Goal: Task Accomplishment & Management: Manage account settings

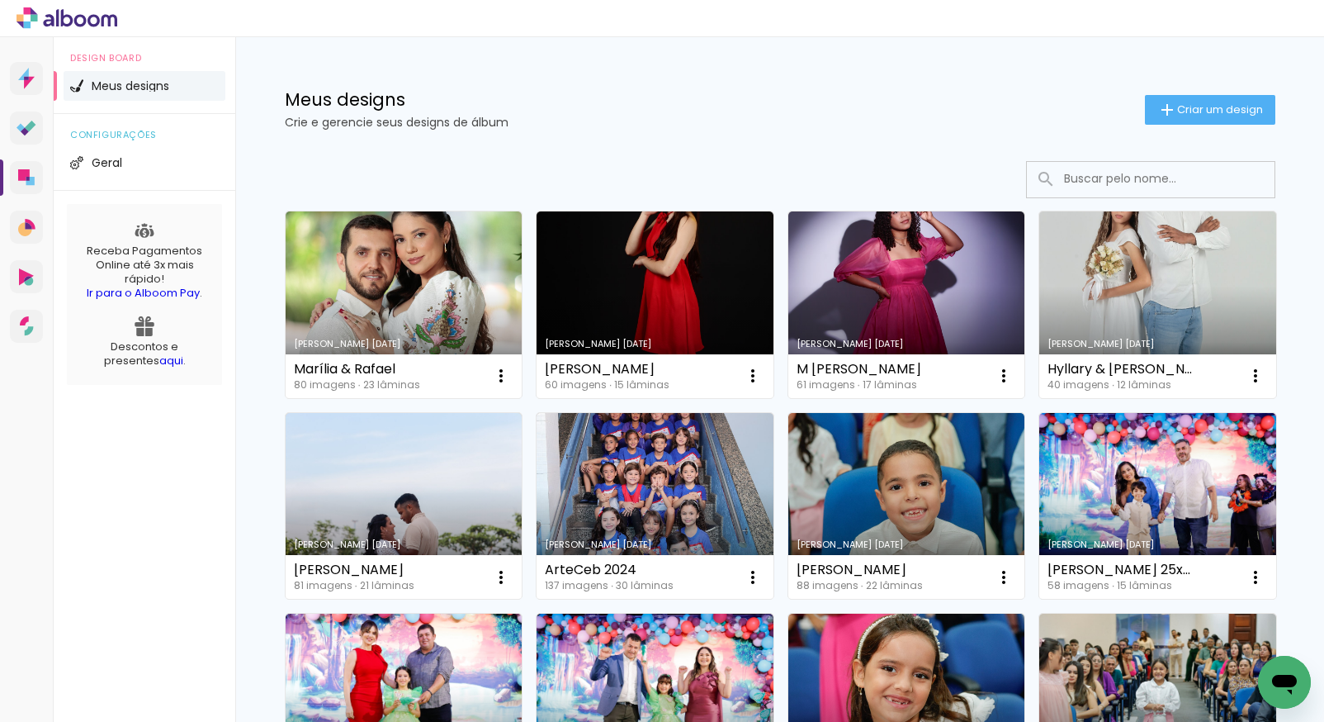
click at [1177, 110] on span "Criar um design" at bounding box center [1220, 109] width 86 height 11
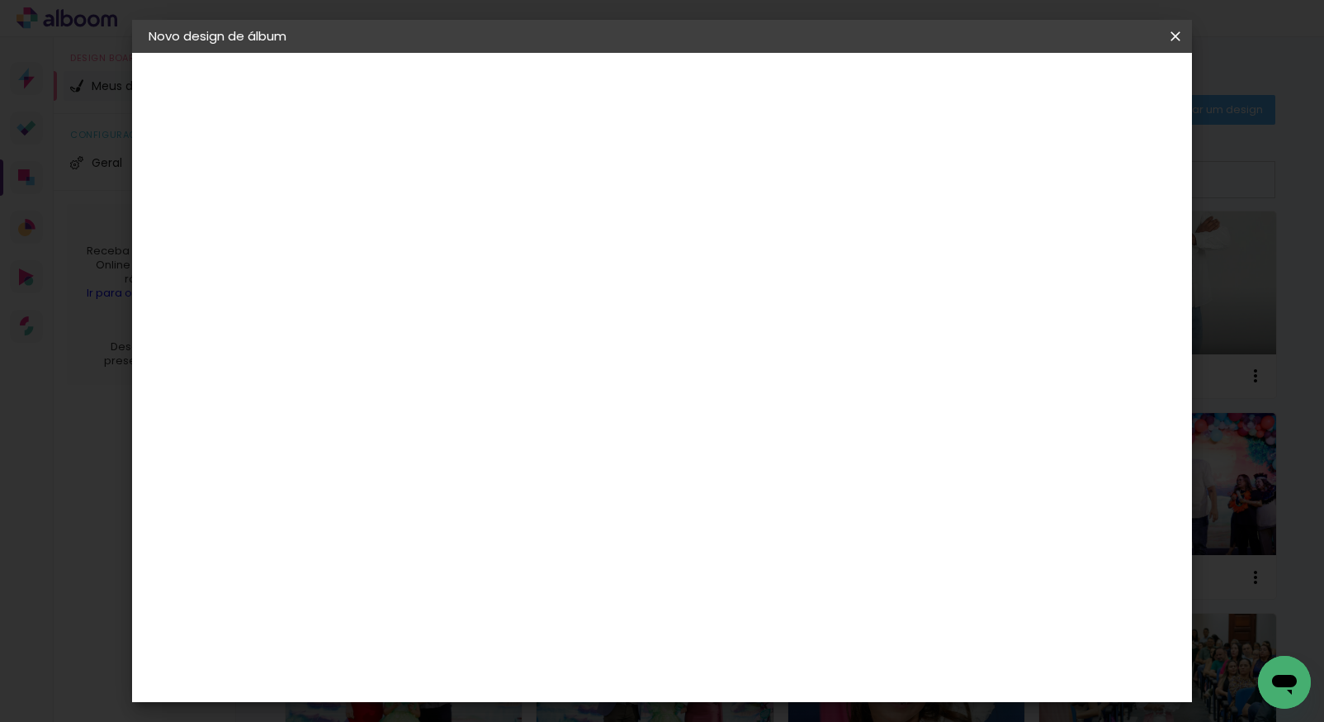
click at [419, 227] on input at bounding box center [419, 222] width 0 height 26
type input "Raylene & [PERSON_NAME]"
type paper-input "Raylene & [PERSON_NAME]"
click at [0, 0] on slot "Avançar" at bounding box center [0, 0] width 0 height 0
click at [0, 0] on slot "Tamanho Livre" at bounding box center [0, 0] width 0 height 0
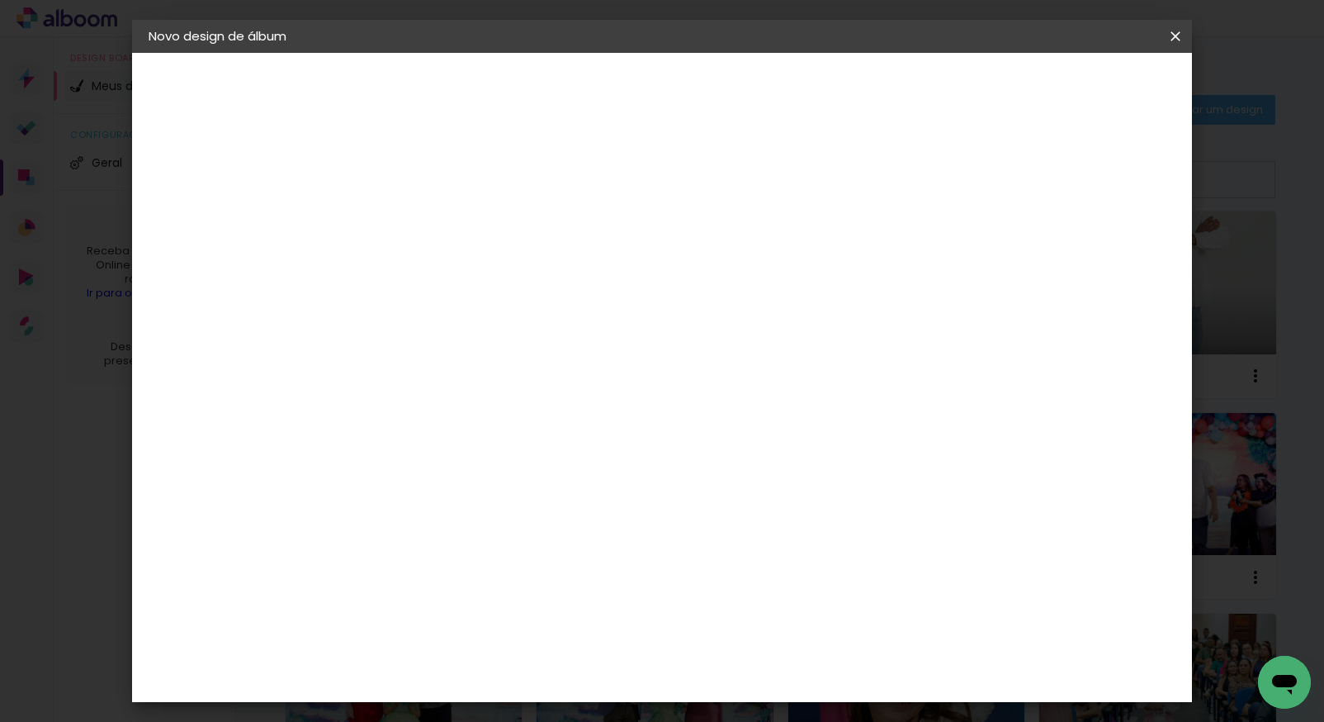
click at [728, 93] on paper-button "Avançar" at bounding box center [687, 87] width 81 height 28
click at [990, 193] on div at bounding box center [982, 189] width 15 height 15
type paper-checkbox "on"
click at [1072, 89] on span "Iniciar design" at bounding box center [1034, 88] width 75 height 12
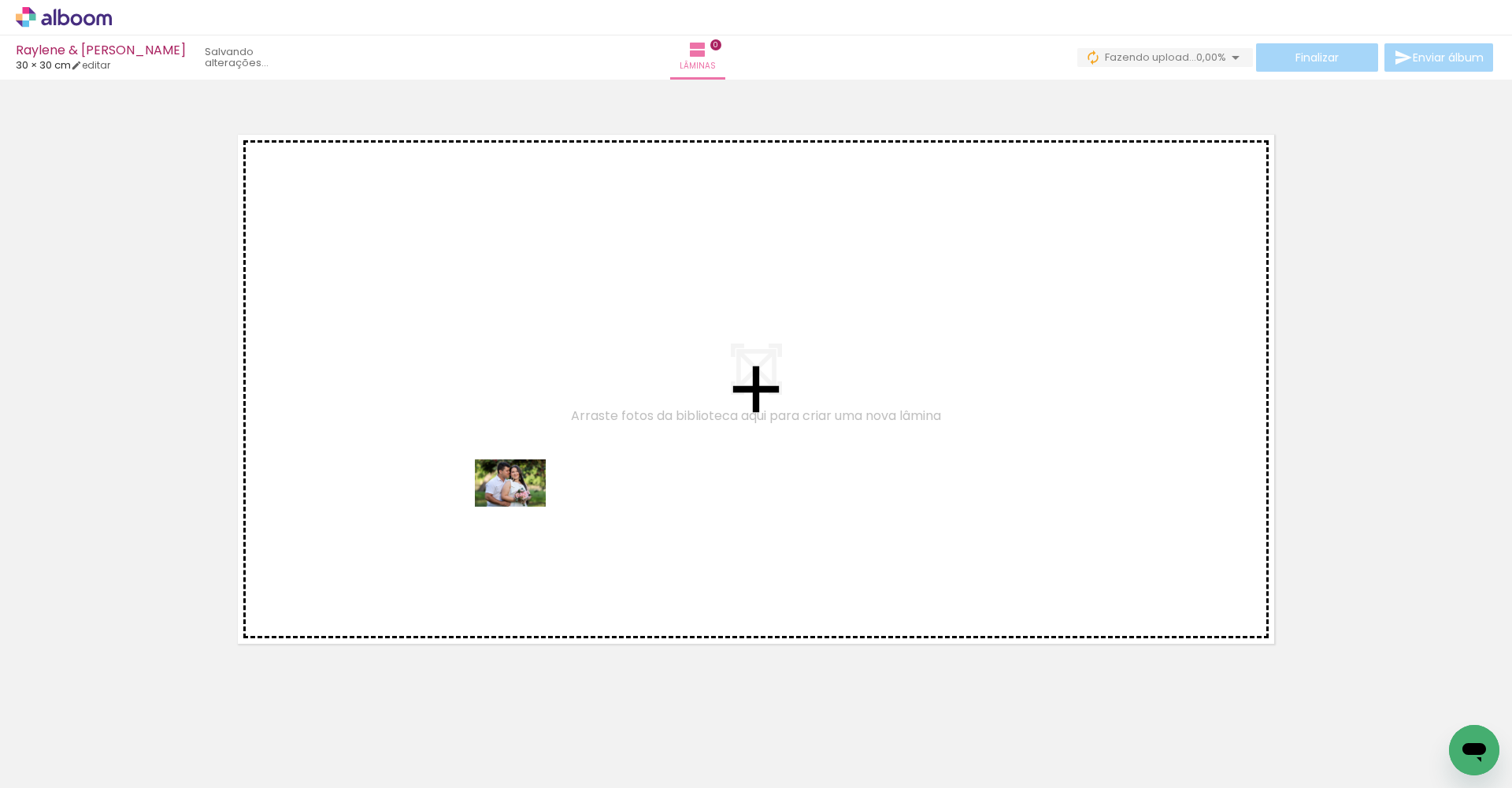
drag, startPoint x: 159, startPoint y: 746, endPoint x: 535, endPoint y: 485, distance: 457.7
click at [535, 485] on quentale-workspace at bounding box center [756, 394] width 1512 height 788
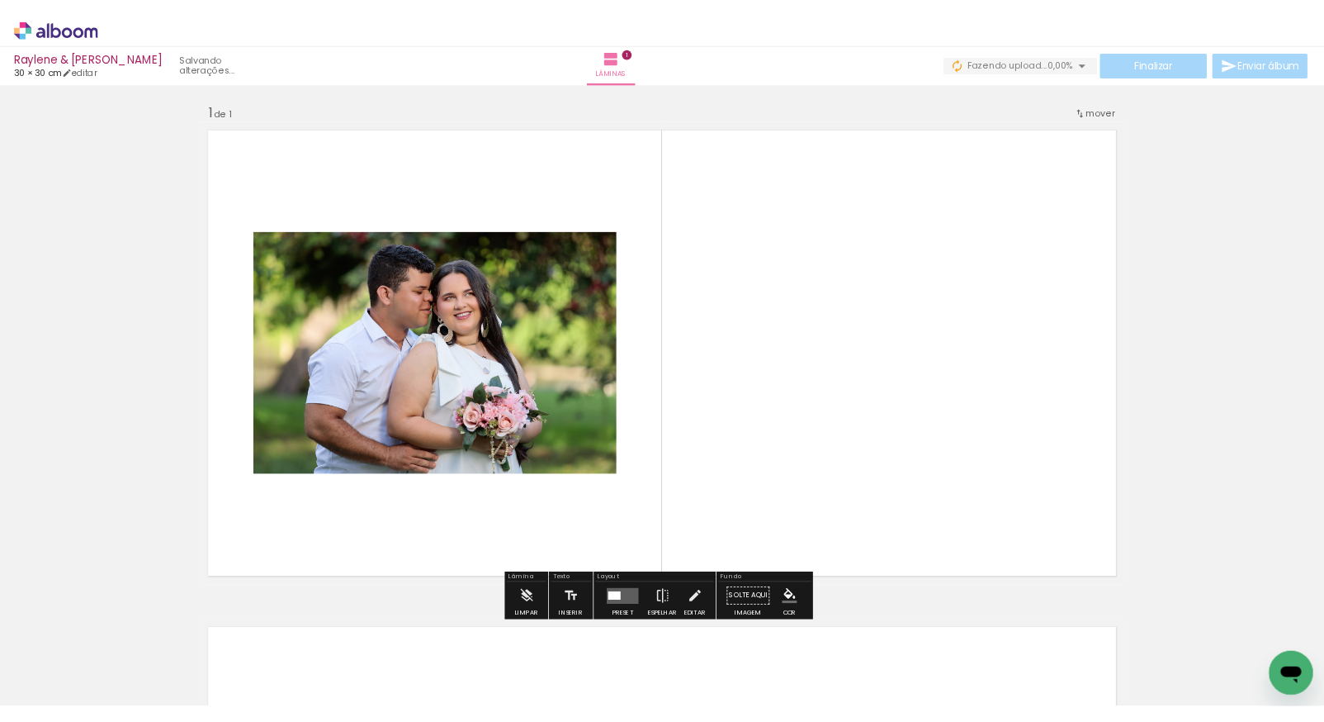
scroll to position [5, 0]
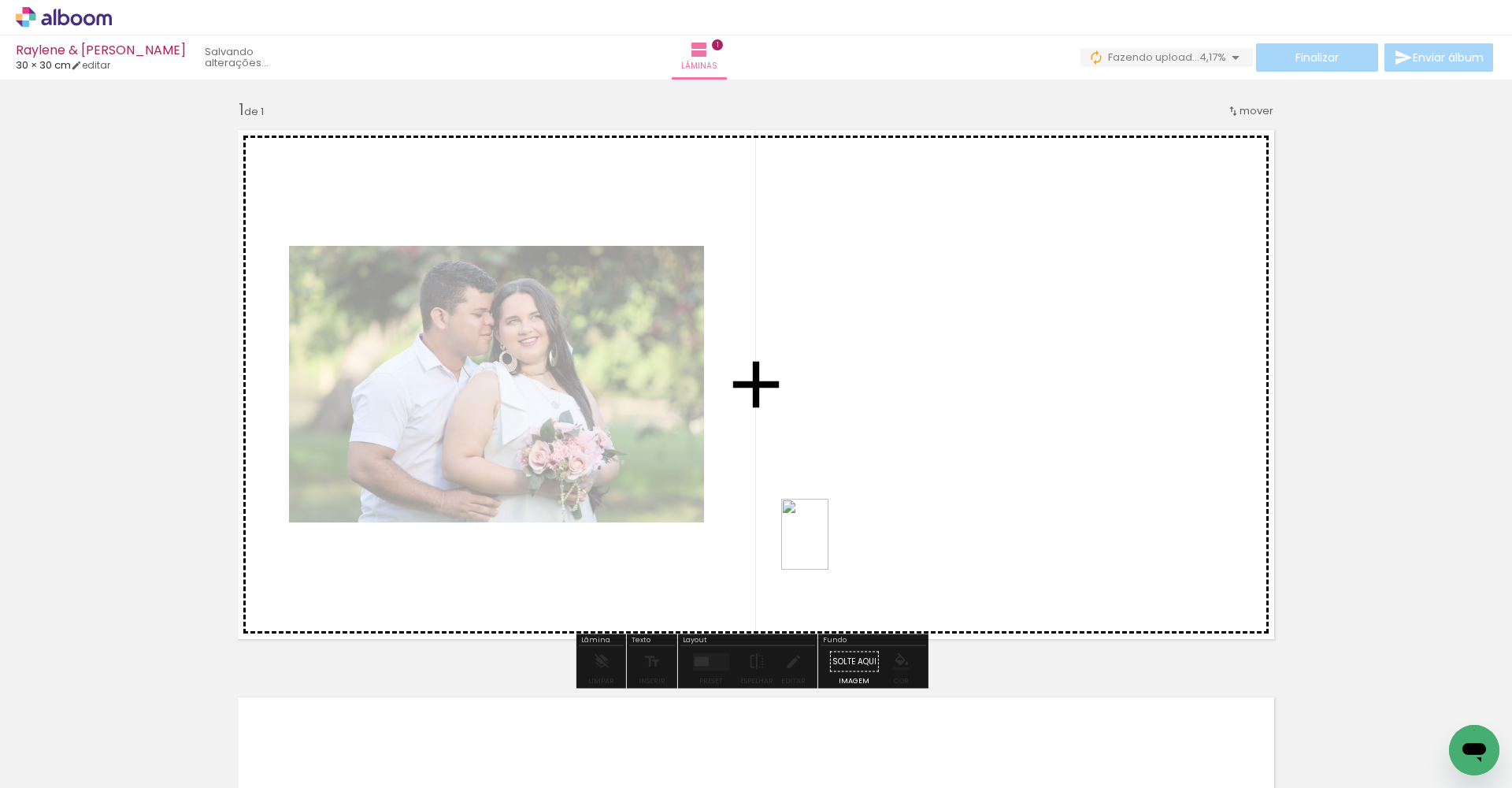
drag, startPoint x: 238, startPoint y: 745, endPoint x: 875, endPoint y: 452, distance: 701.2
click at [875, 452] on quentale-workspace at bounding box center [756, 394] width 1512 height 788
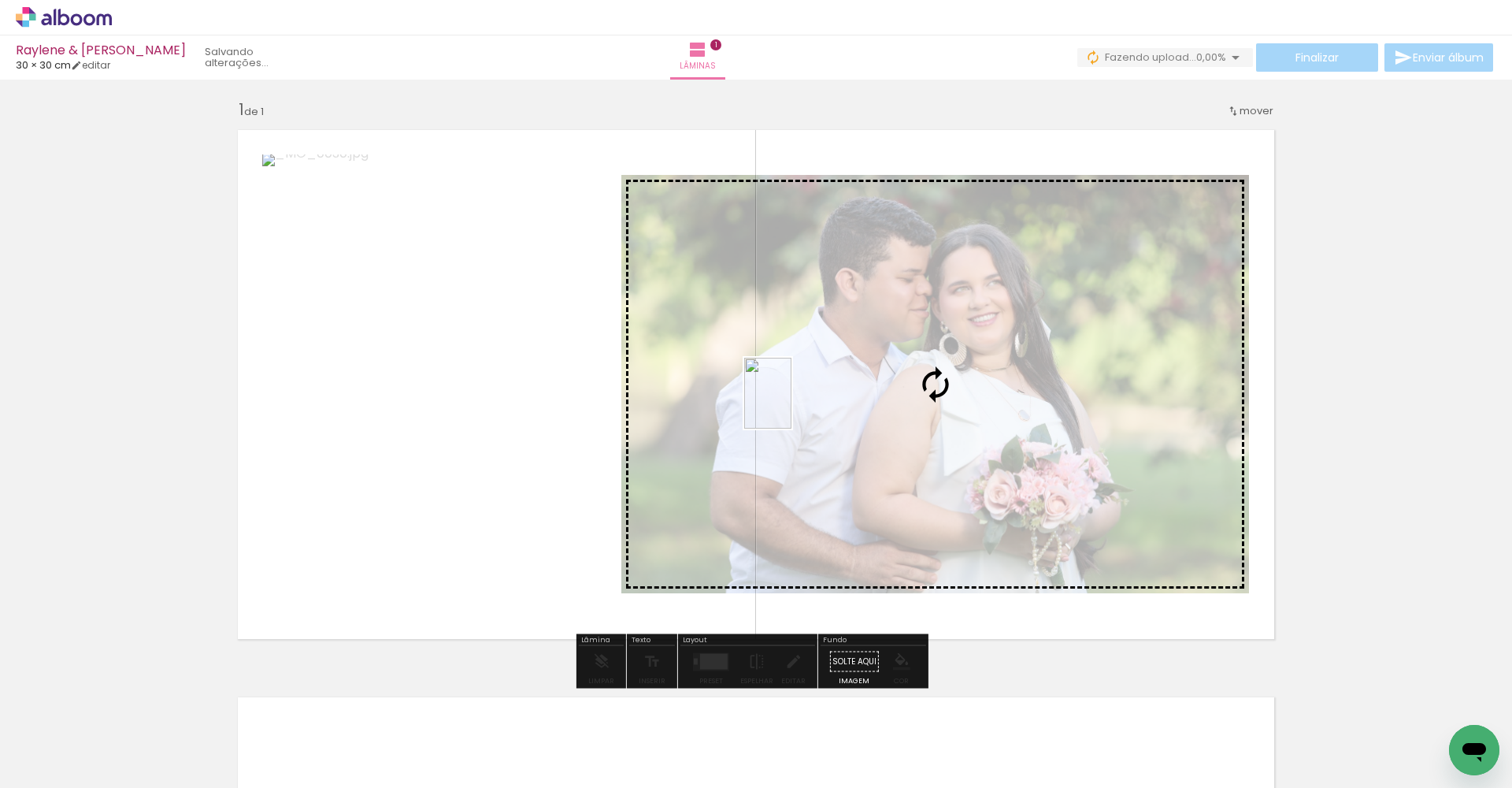
drag, startPoint x: 342, startPoint y: 732, endPoint x: 790, endPoint y: 404, distance: 555.2
click at [792, 404] on quentale-workspace at bounding box center [756, 394] width 1512 height 788
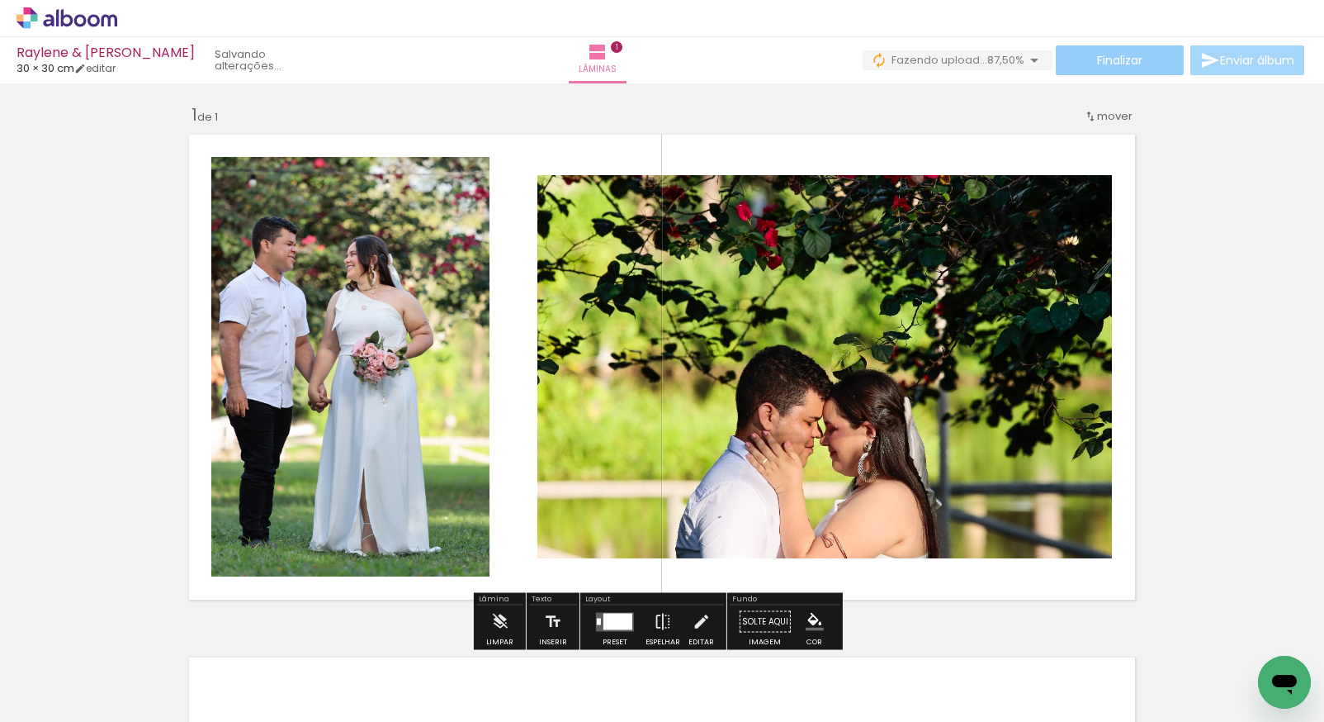
click at [1103, 61] on span "Finalizar" at bounding box center [1119, 60] width 45 height 12
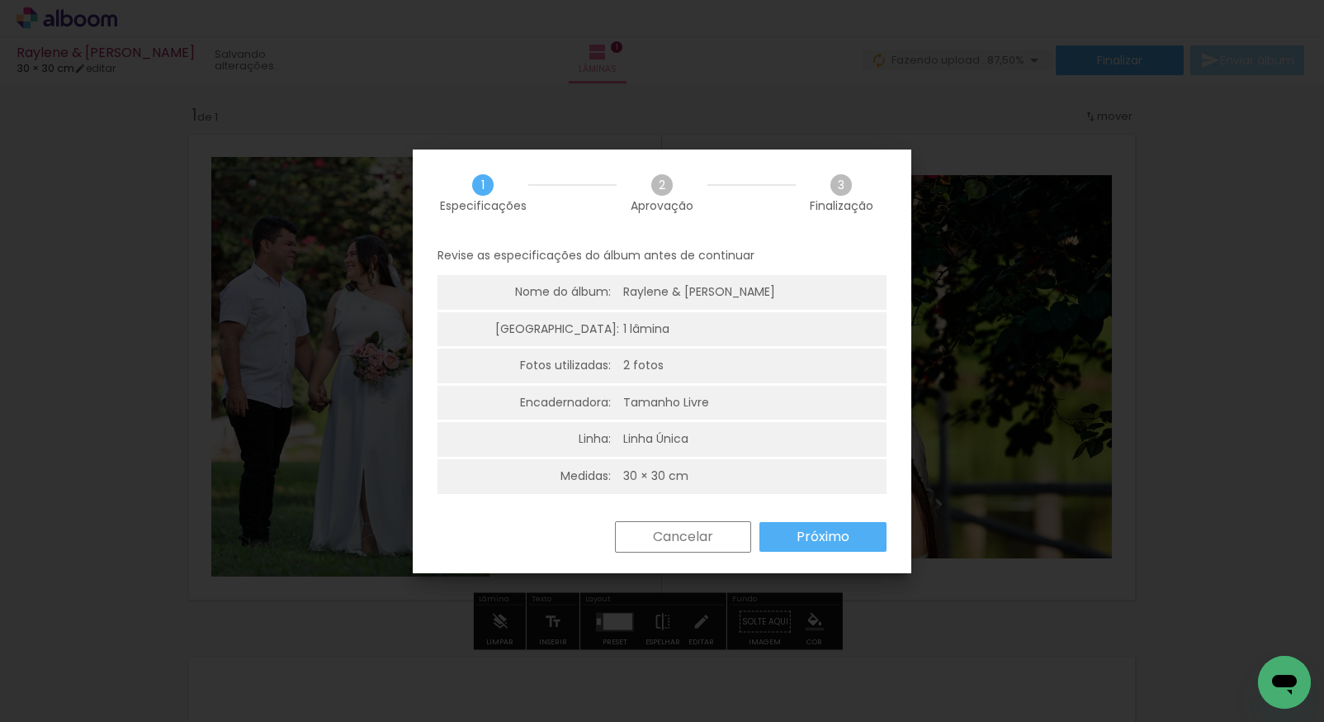
click at [0, 0] on slot "Cancelar" at bounding box center [0, 0] width 0 height 0
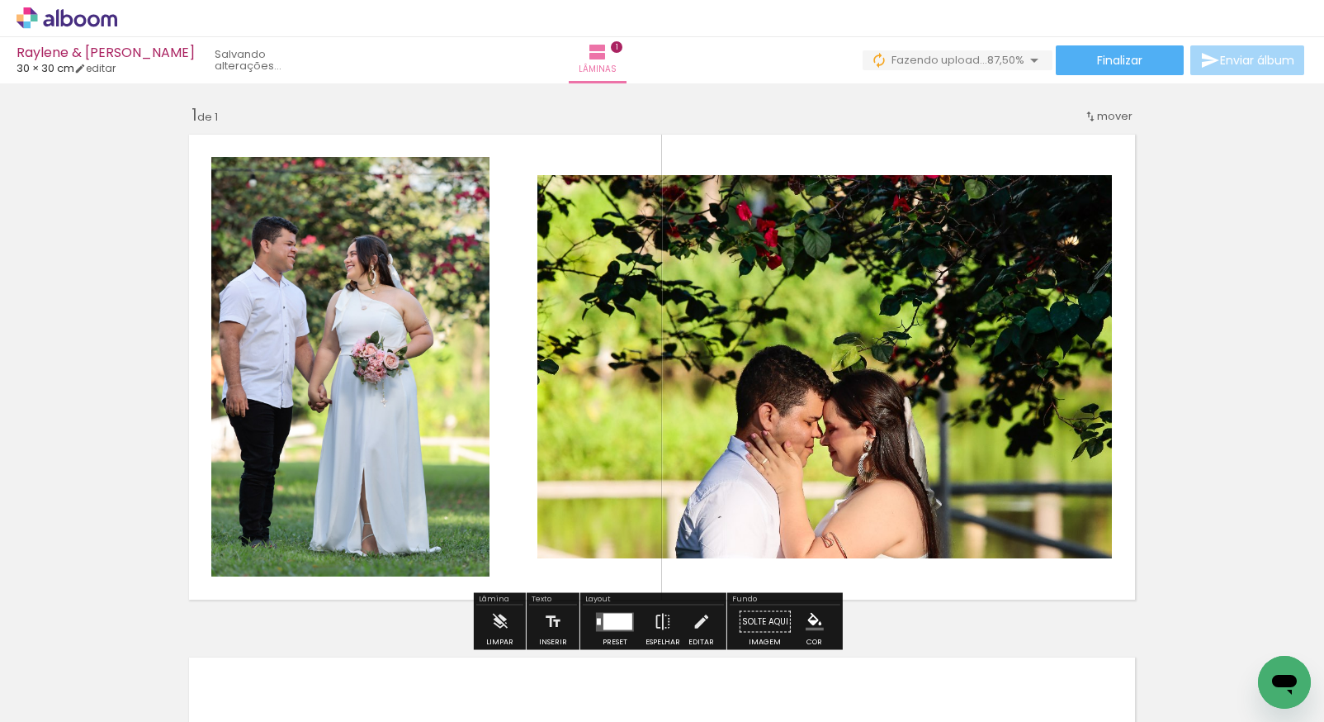
scroll to position [0, 0]
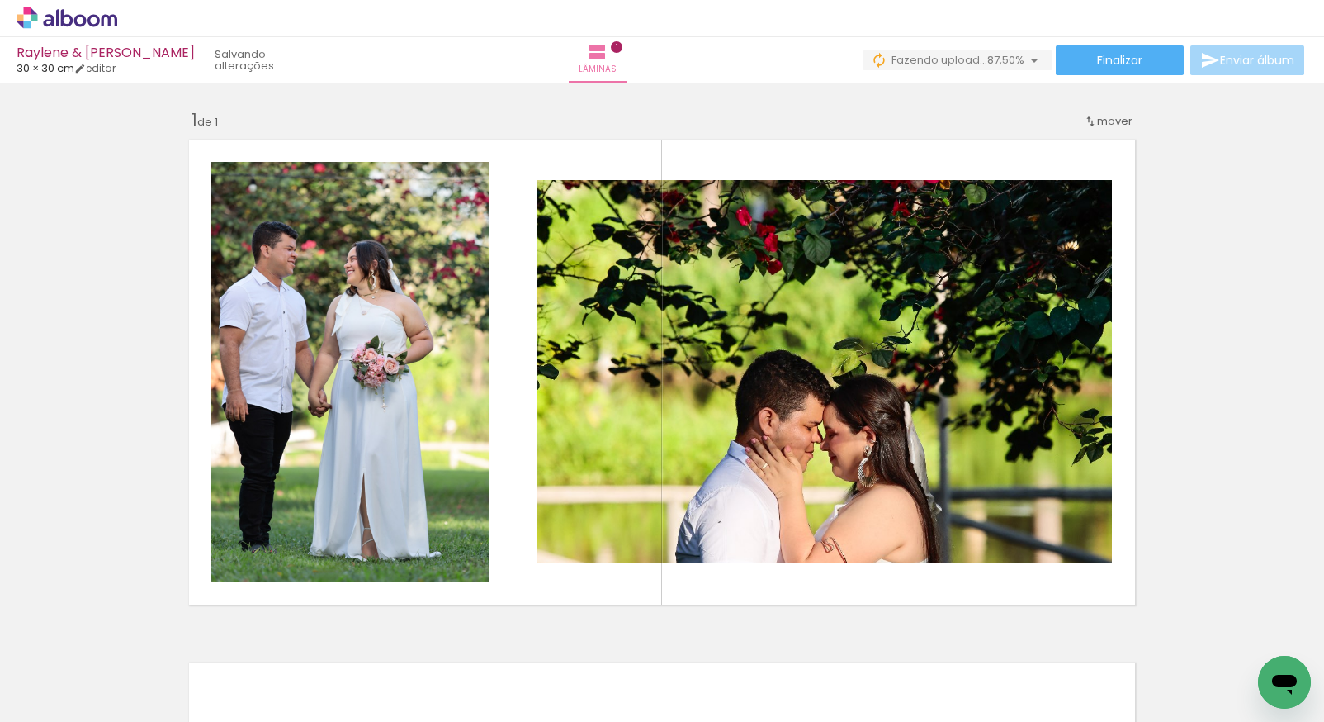
click at [83, 54] on div "Raylene & [PERSON_NAME]" at bounding box center [106, 54] width 178 height 16
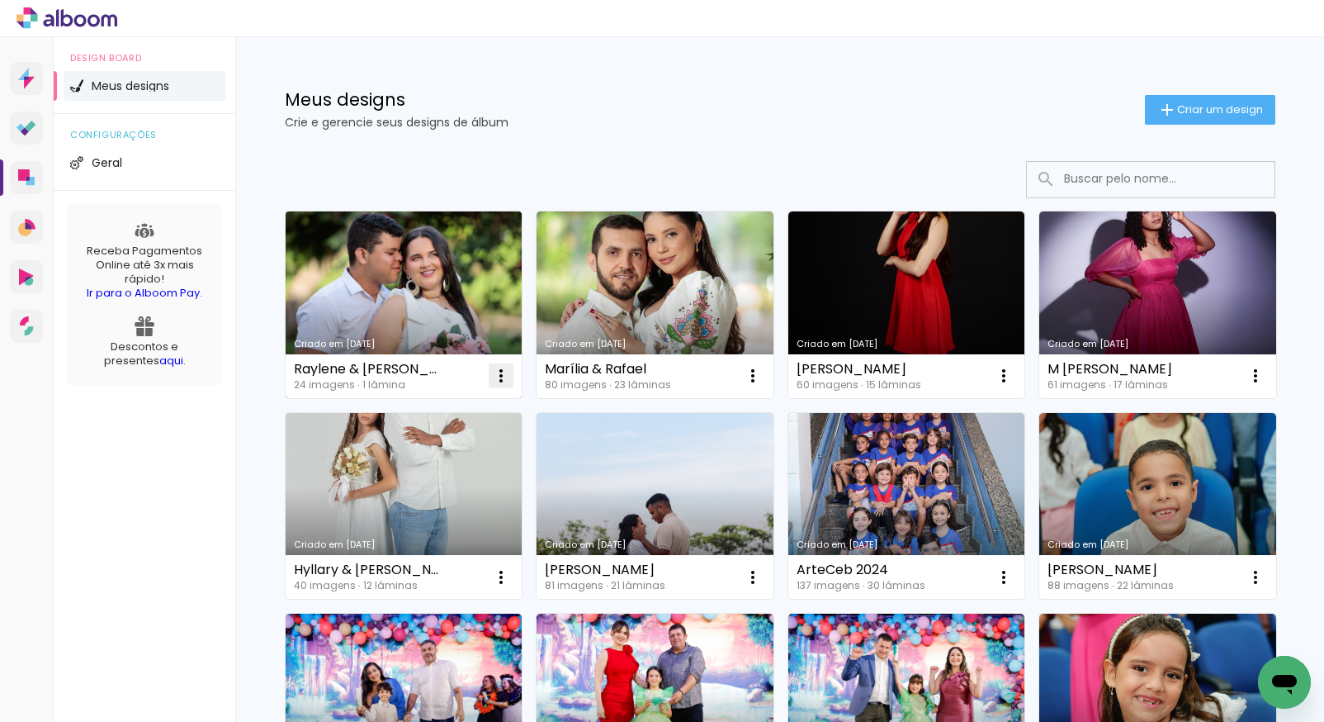
click at [499, 381] on iron-icon at bounding box center [501, 376] width 20 height 20
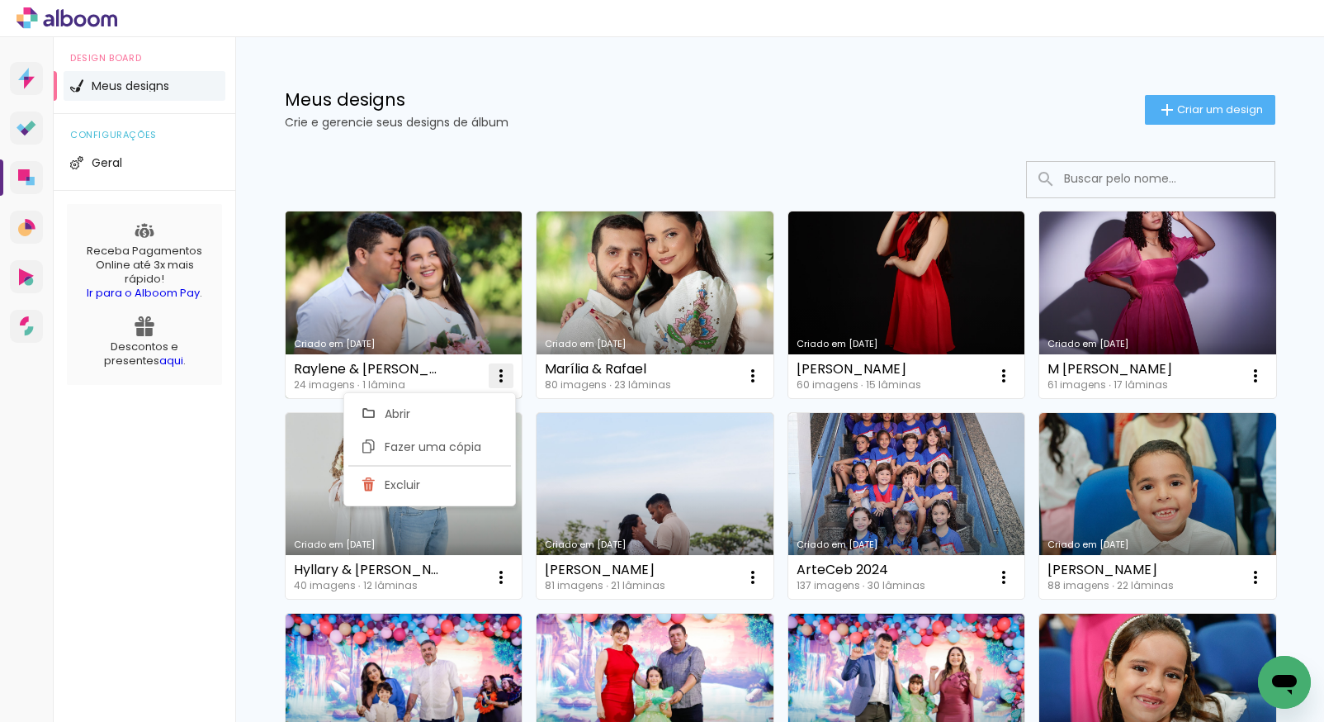
click at [387, 490] on span "Excluir" at bounding box center [403, 485] width 36 height 12
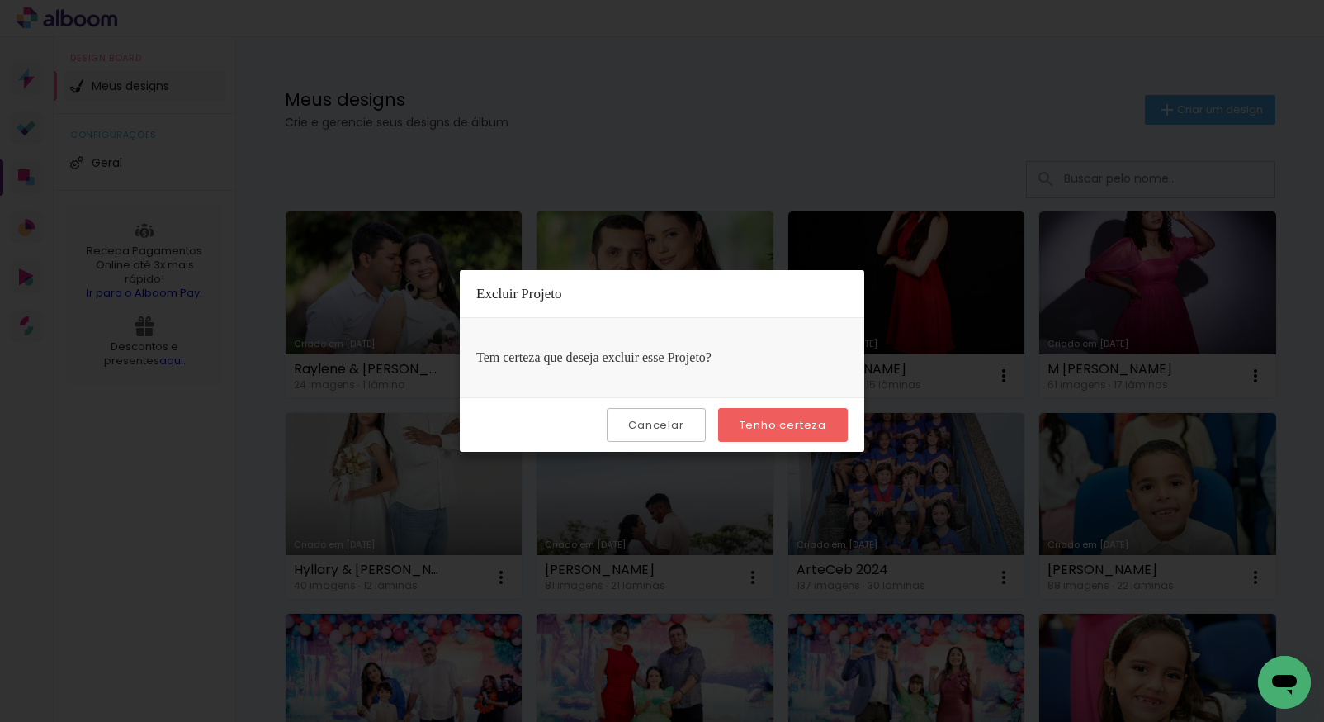
click at [0, 0] on slot "Tenho certeza" at bounding box center [0, 0] width 0 height 0
